Goal: Information Seeking & Learning: Learn about a topic

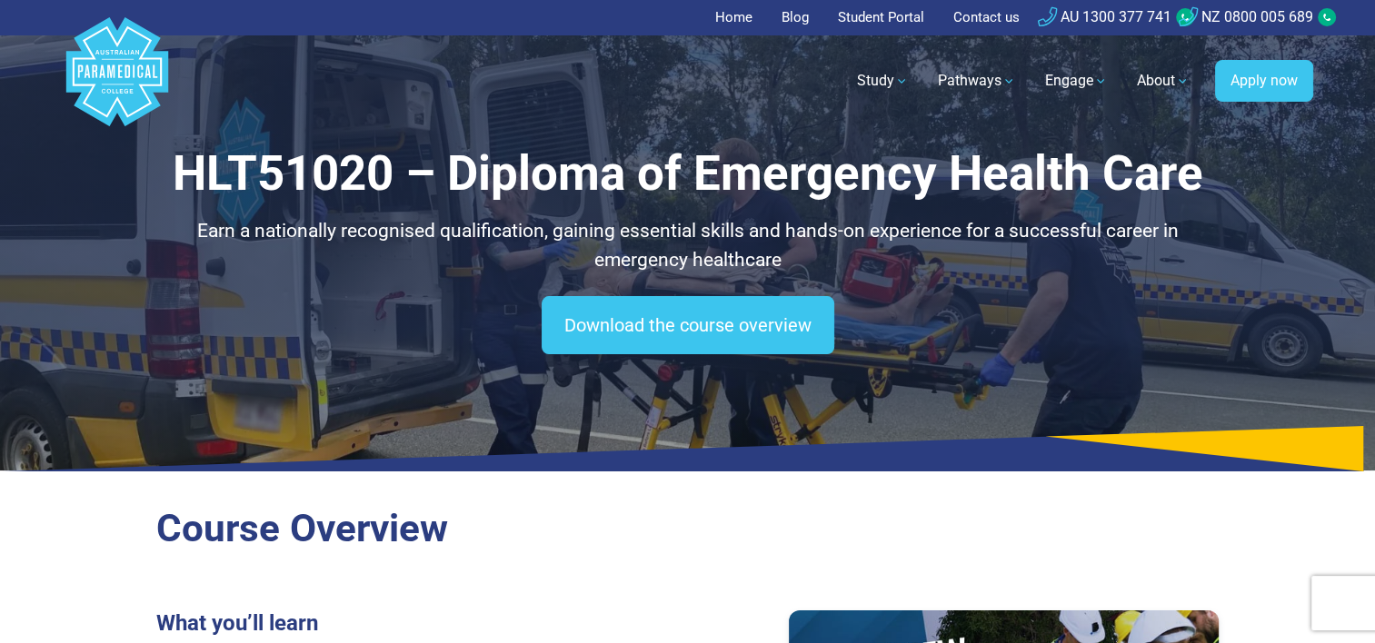
click at [112, 53] on polygon "Australian Paramedical College" at bounding box center [116, 71] width 102 height 109
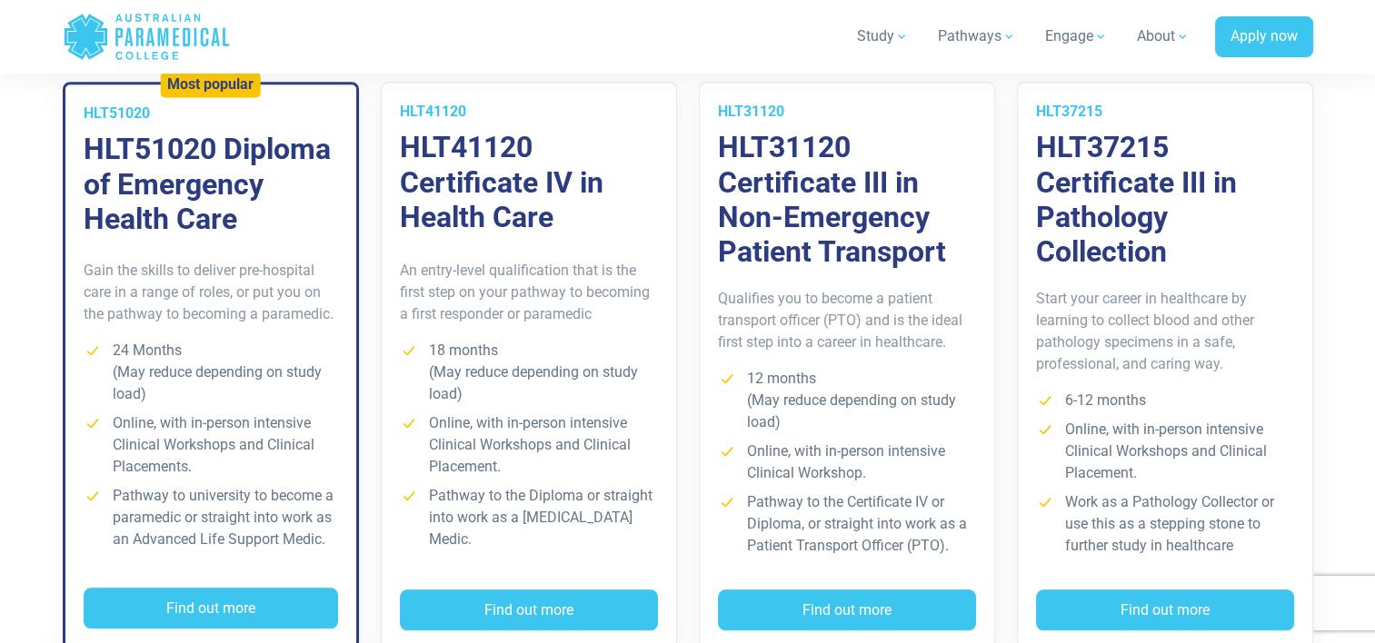
scroll to position [1272, 0]
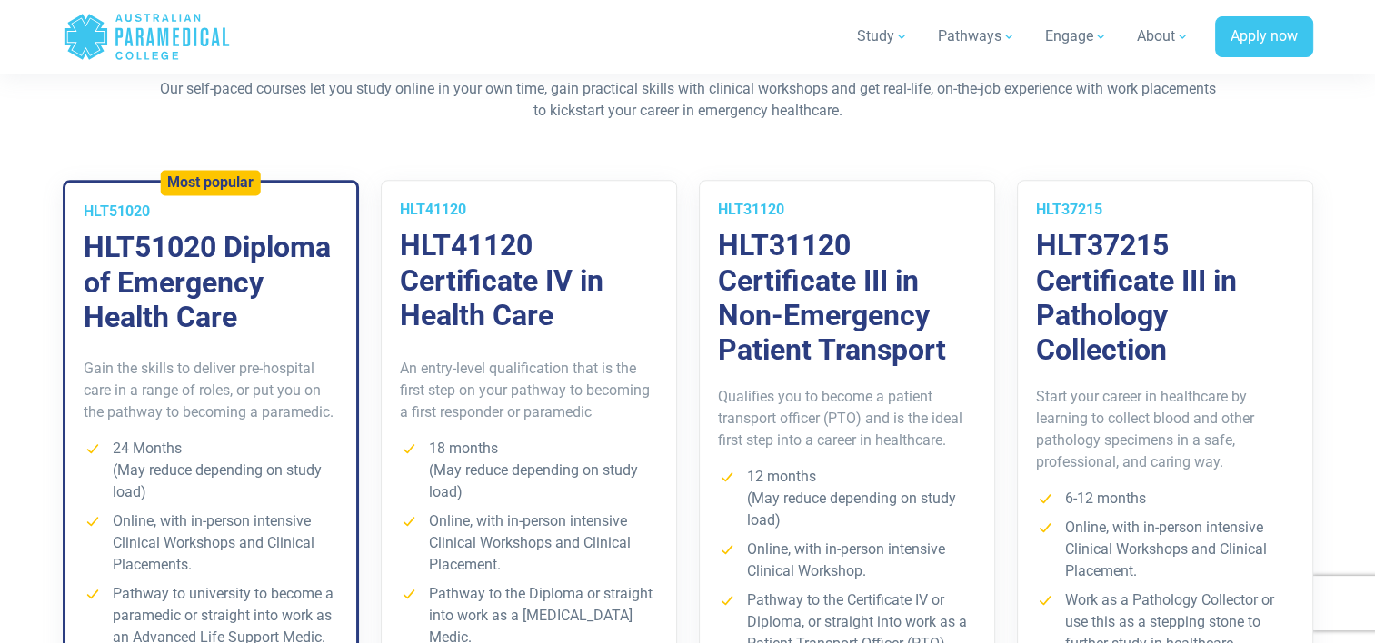
click at [283, 347] on div "Gain the skills to deliver pre-hospital care in a range of roles, or put you on…" at bounding box center [210, 509] width 291 height 351
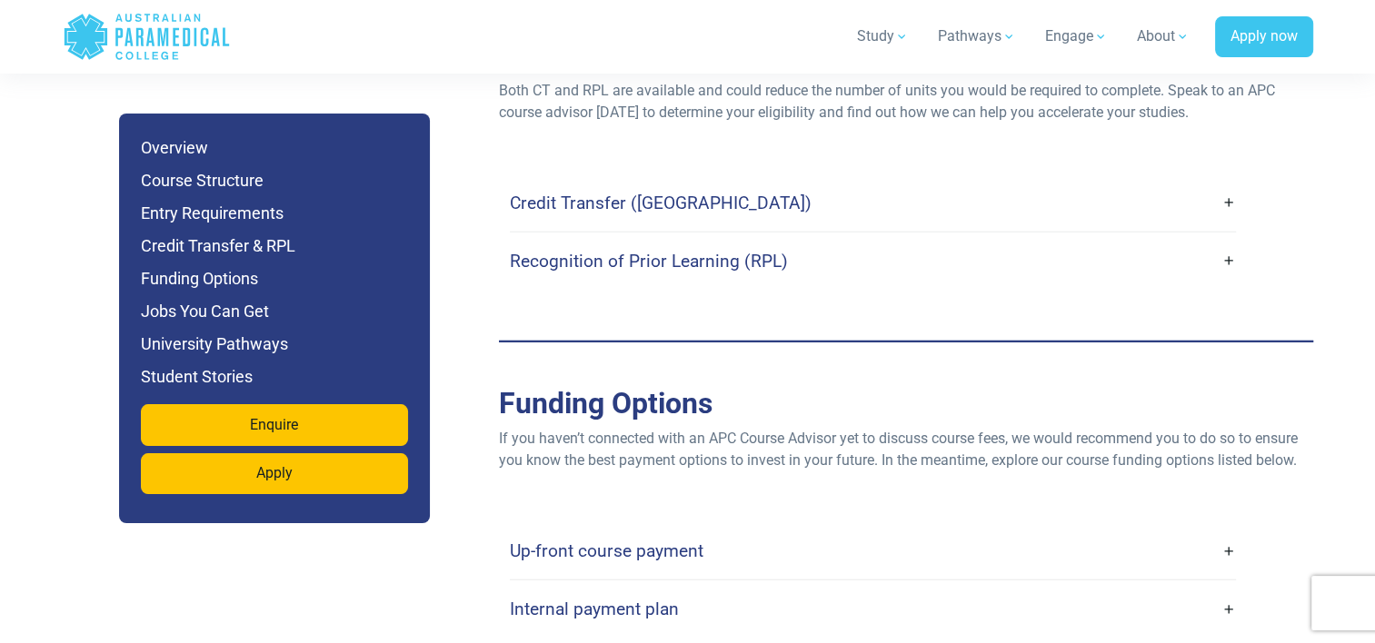
scroll to position [5361, 0]
